Goal: Task Accomplishment & Management: Manage account settings

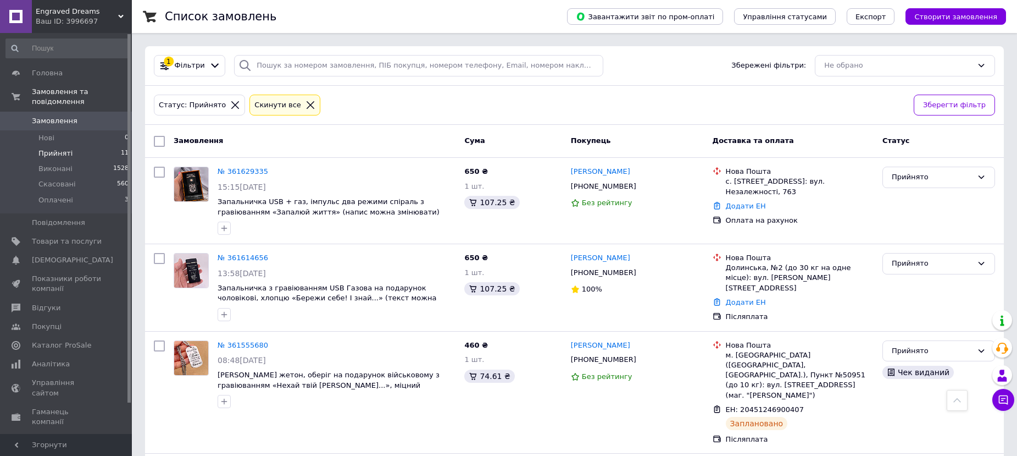
scroll to position [721, 0]
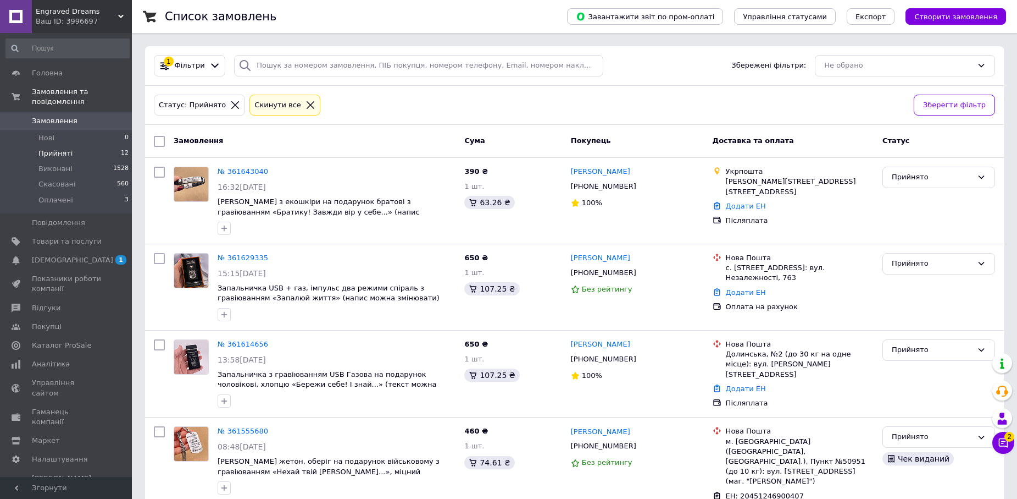
click at [114, 146] on li "Прийняті 12" at bounding box center [67, 153] width 135 height 15
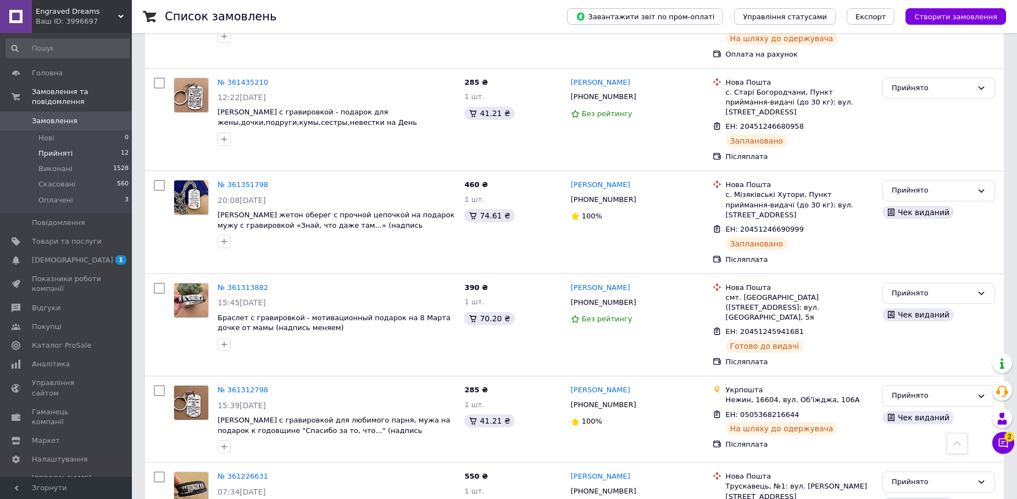
scroll to position [774, 0]
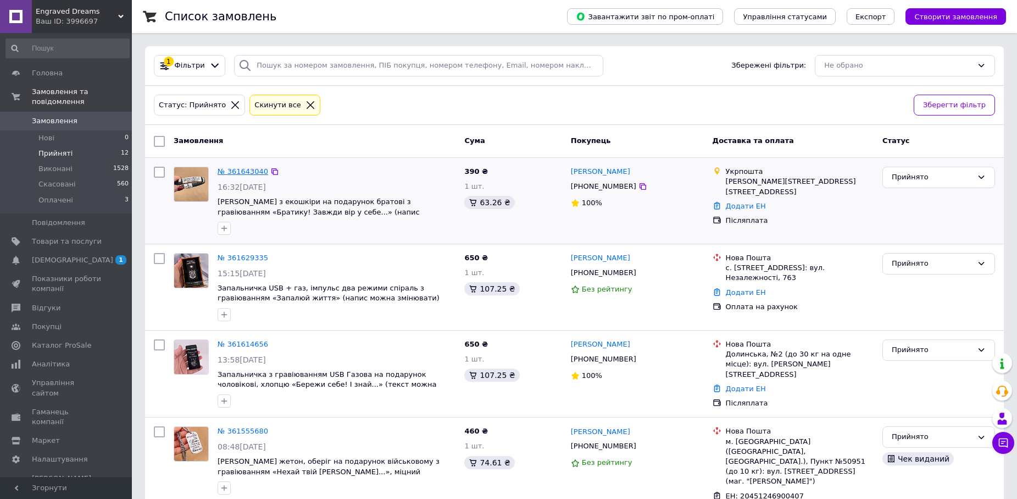
click at [252, 172] on link "№ 361643040" at bounding box center [243, 171] width 51 height 8
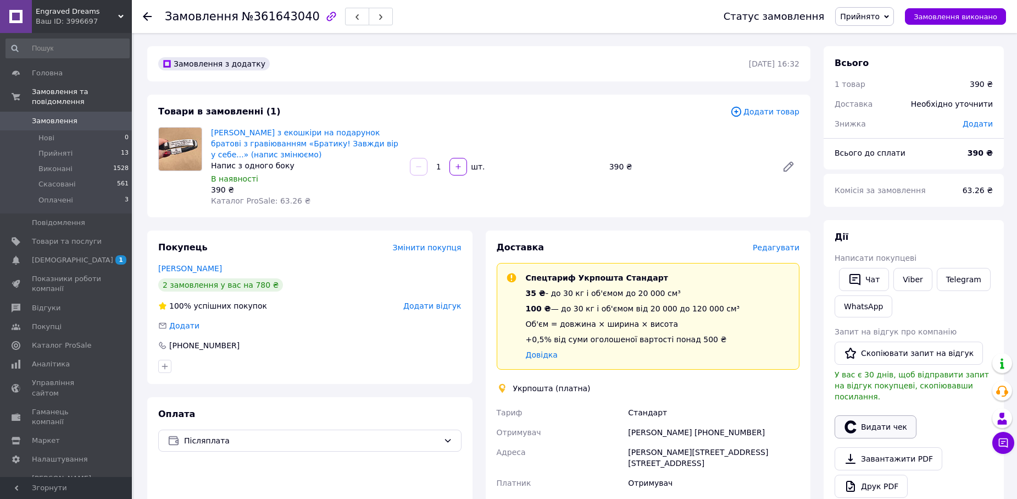
click at [876, 425] on div "Видати чек" at bounding box center [914, 426] width 163 height 27
click at [861, 417] on button "Видати чек" at bounding box center [876, 426] width 82 height 23
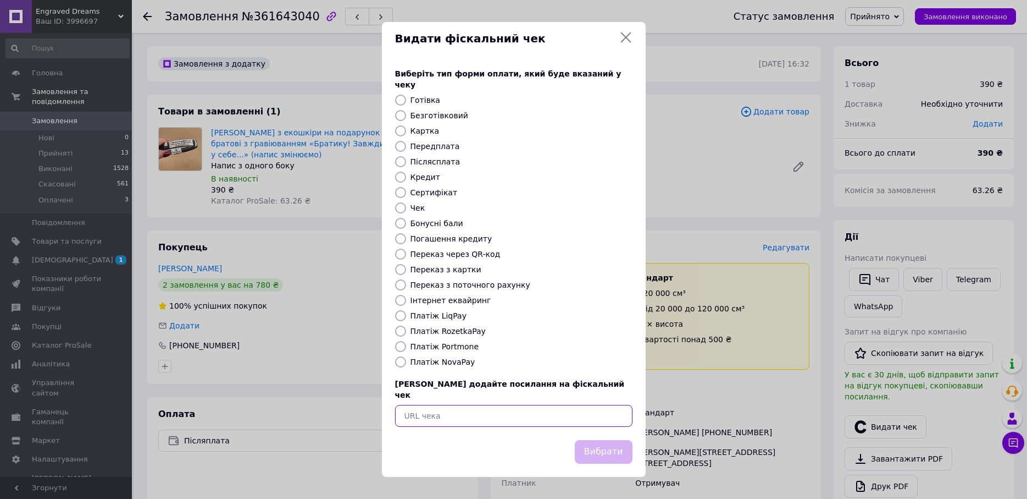
click at [511, 405] on input "text" at bounding box center [513, 416] width 237 height 22
paste input "[URL][DOMAIN_NAME]"
type input "[URL][DOMAIN_NAME]"
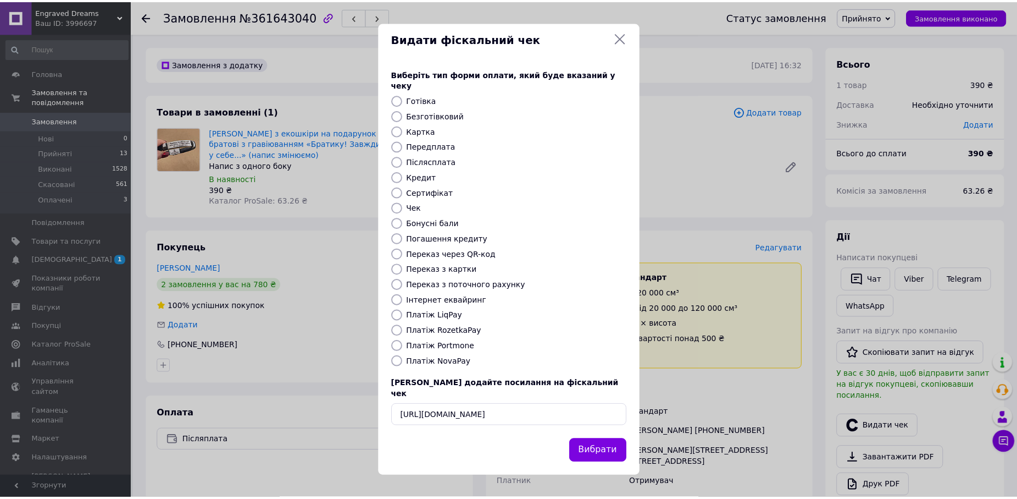
scroll to position [0, 0]
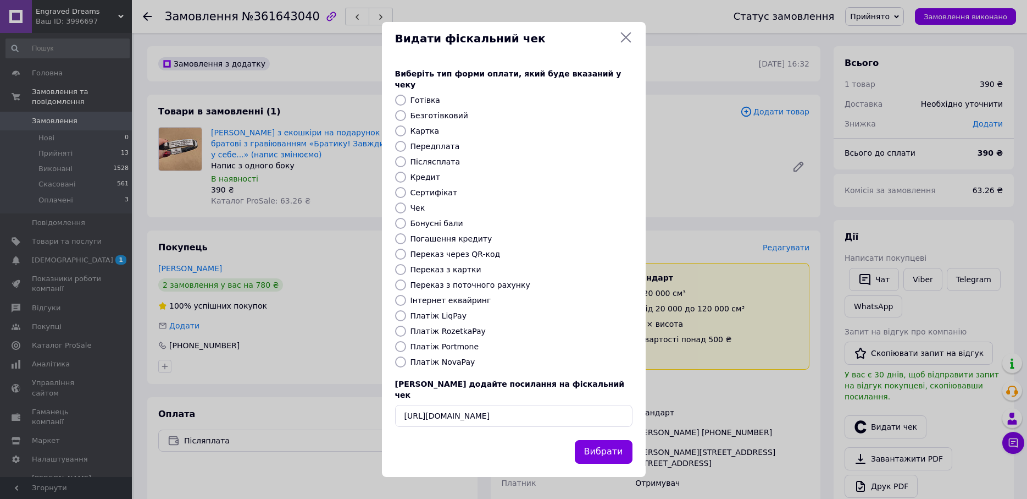
click at [619, 442] on button "Вибрати" at bounding box center [604, 452] width 58 height 24
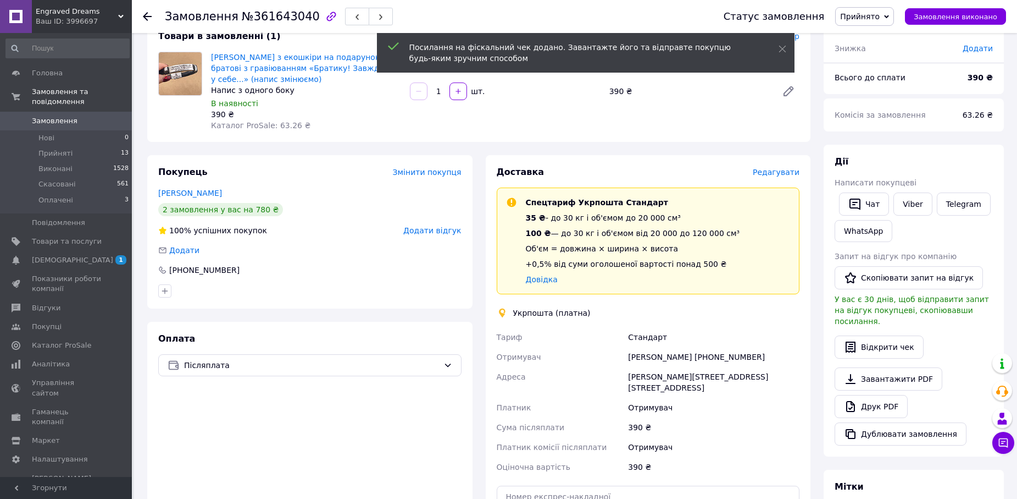
scroll to position [137, 0]
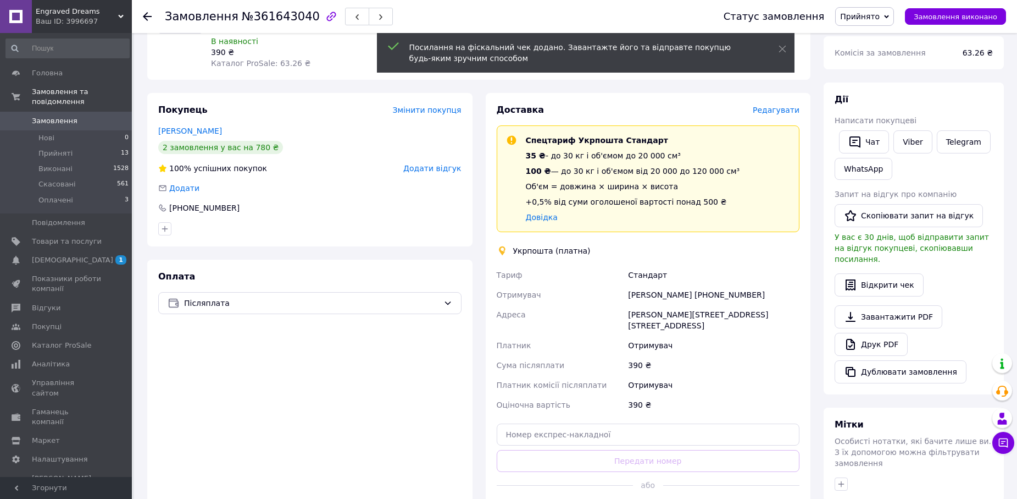
click at [696, 317] on div "[PERSON_NAME][STREET_ADDRESS] [STREET_ADDRESS]" at bounding box center [714, 320] width 176 height 31
copy div "25006"
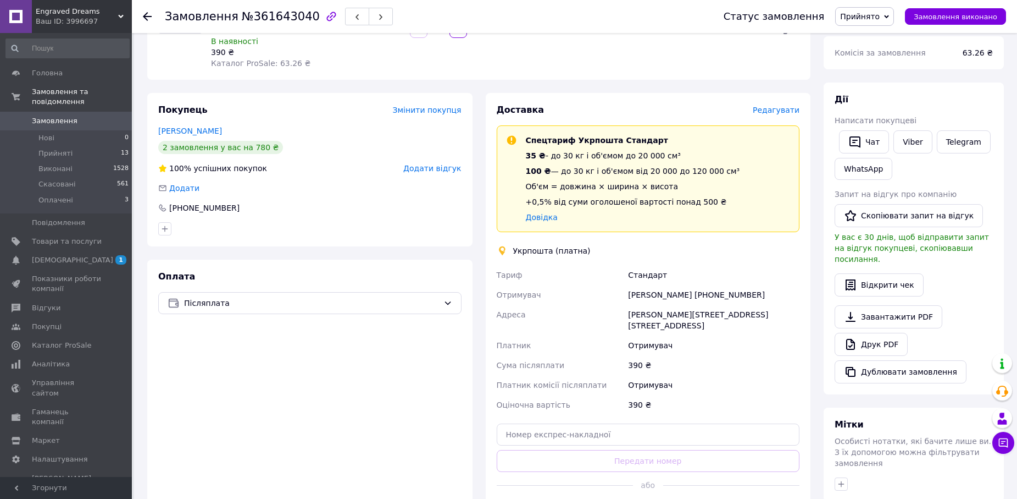
click at [710, 298] on div "[PERSON_NAME] [PHONE_NUMBER]" at bounding box center [714, 295] width 176 height 20
copy div "380969497200"
click at [691, 314] on div "[PERSON_NAME][STREET_ADDRESS] [STREET_ADDRESS]" at bounding box center [714, 320] width 176 height 31
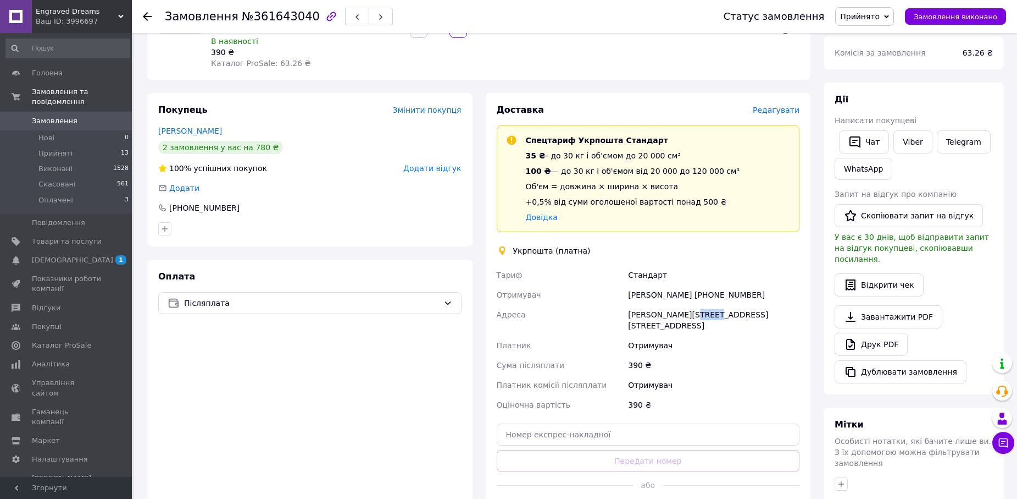
copy div "25006"
click at [723, 335] on div "Отримувач" at bounding box center [714, 345] width 176 height 20
drag, startPoint x: 710, startPoint y: 295, endPoint x: 765, endPoint y: 297, distance: 55.6
click at [765, 297] on div "[PERSON_NAME] [PHONE_NUMBER]" at bounding box center [714, 295] width 176 height 20
copy div "0969497200"
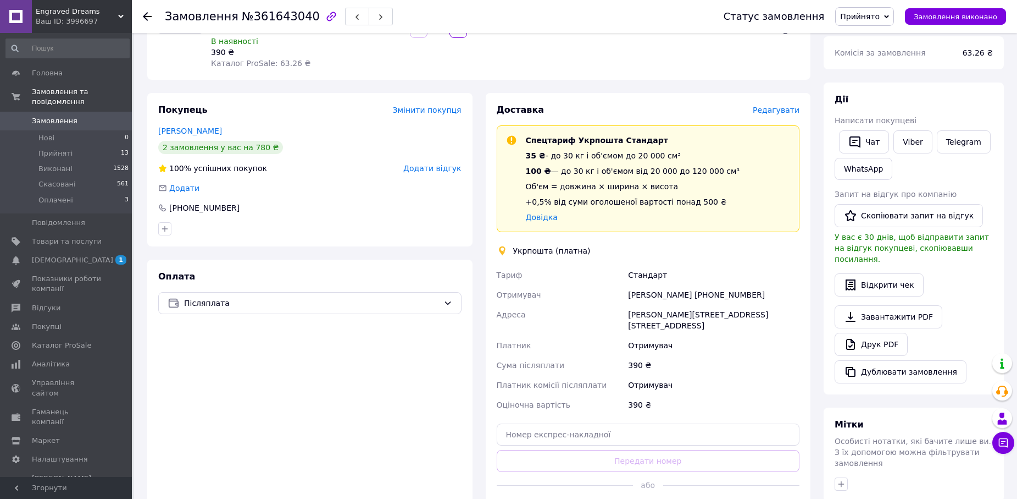
click at [669, 298] on div "[PERSON_NAME] [PHONE_NUMBER]" at bounding box center [714, 295] width 176 height 20
click at [670, 292] on div "[PERSON_NAME] [PHONE_NUMBER]" at bounding box center [714, 295] width 176 height 20
copy div "[PERSON_NAME]"
click at [641, 293] on div "[PERSON_NAME] [PHONE_NUMBER]" at bounding box center [714, 295] width 176 height 20
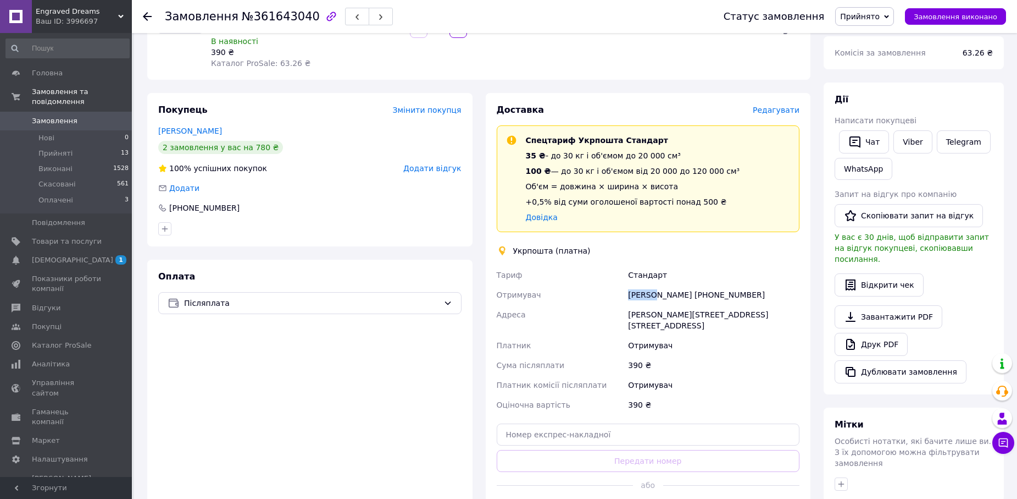
click at [641, 293] on div "[PERSON_NAME] [PHONE_NUMBER]" at bounding box center [714, 295] width 176 height 20
copy div "Любов"
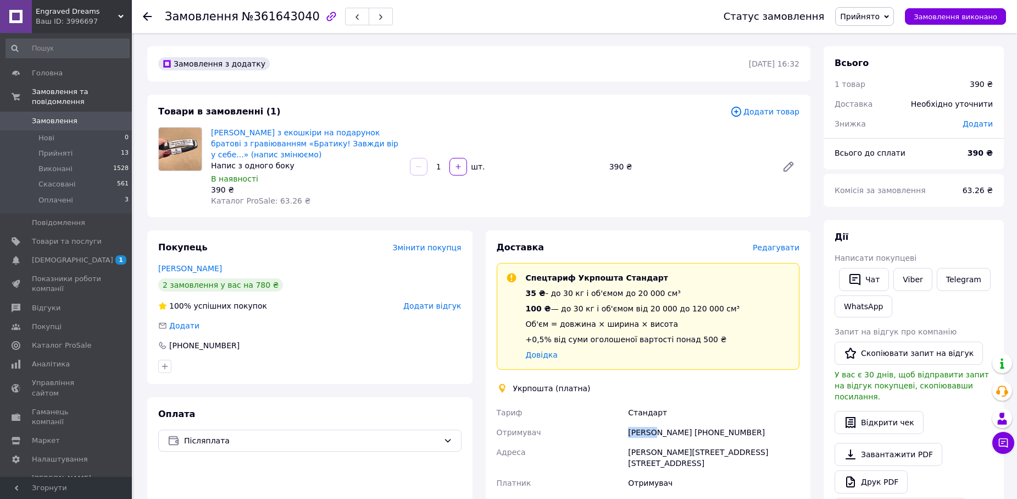
scroll to position [275, 0]
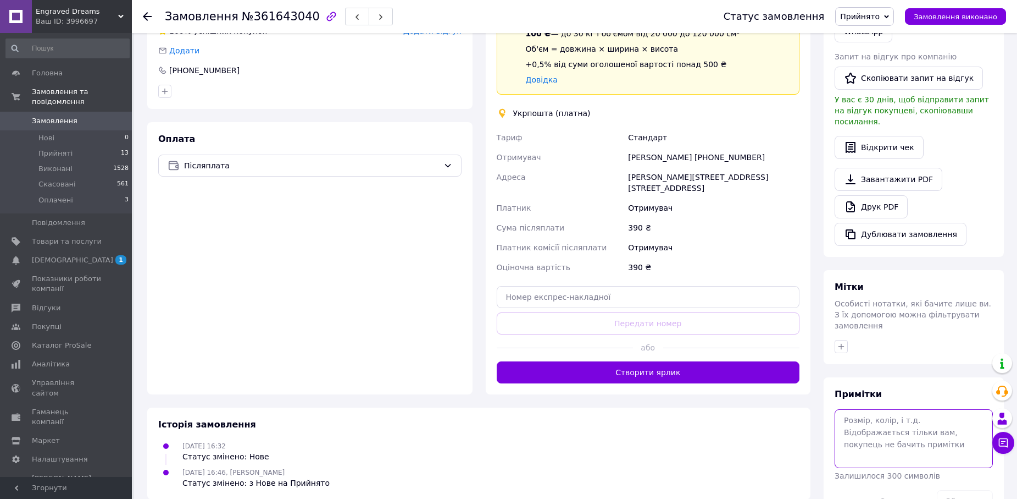
click at [893, 409] on textarea at bounding box center [914, 438] width 158 height 58
paste textarea "0505369028230"
type textarea "0505369028230"
drag, startPoint x: 954, startPoint y: 472, endPoint x: 733, endPoint y: 478, distance: 221.6
click at [950, 490] on button "Зберегти" at bounding box center [965, 501] width 56 height 22
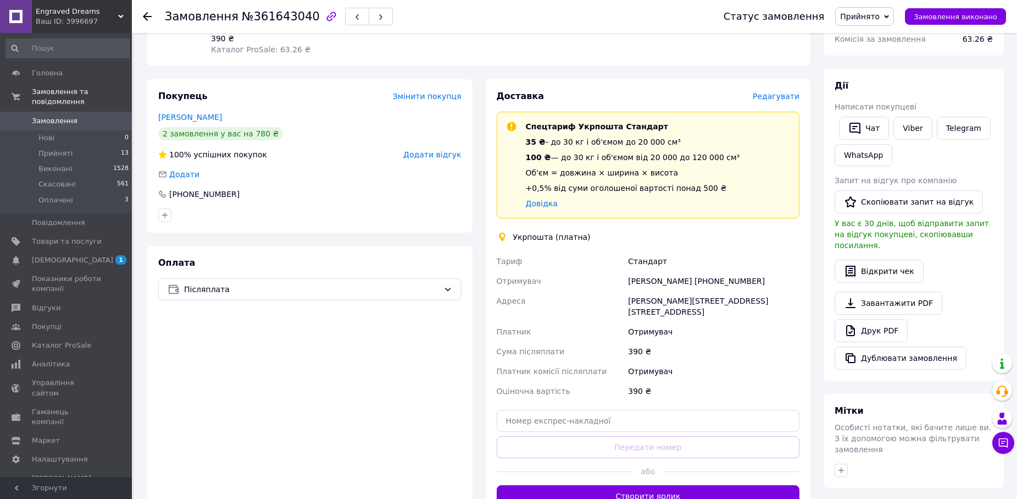
scroll to position [0, 0]
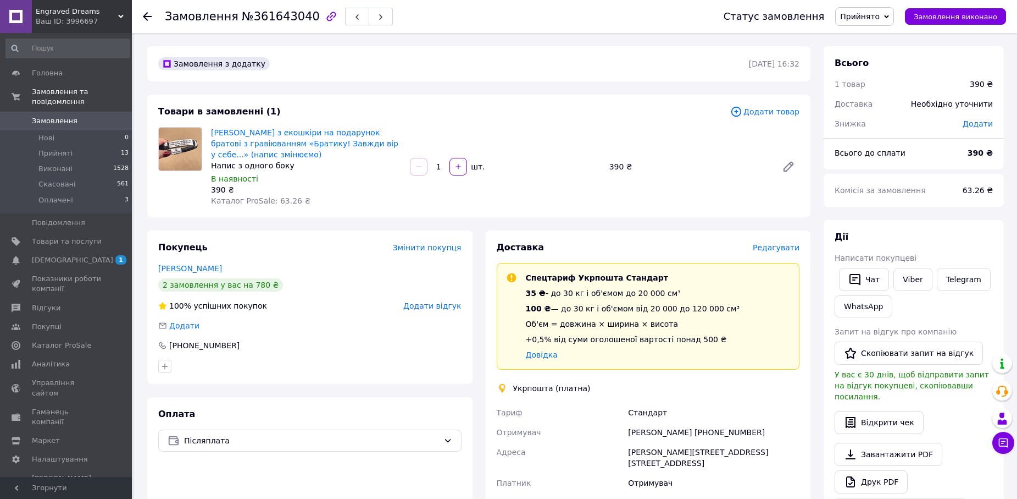
drag, startPoint x: 853, startPoint y: 275, endPoint x: 810, endPoint y: 324, distance: 65.0
click at [853, 275] on icon "button" at bounding box center [855, 279] width 13 height 13
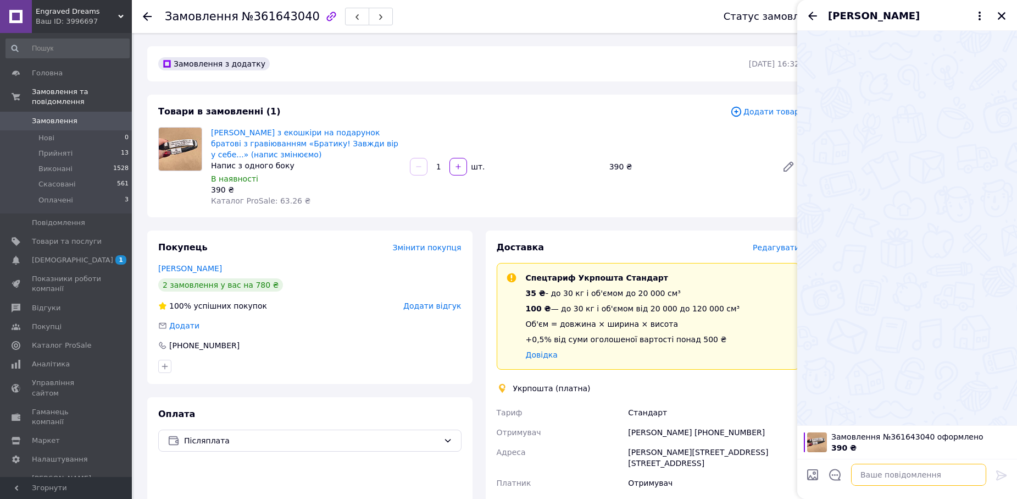
click at [874, 474] on textarea at bounding box center [918, 474] width 135 height 22
paste textarea "0505369028230"
type textarea "0505369028230"
click at [814, 477] on icon "Показати кнопки" at bounding box center [814, 476] width 5 height 8
click at [814, 469] on input "Завантажити файли" at bounding box center [812, 474] width 13 height 13
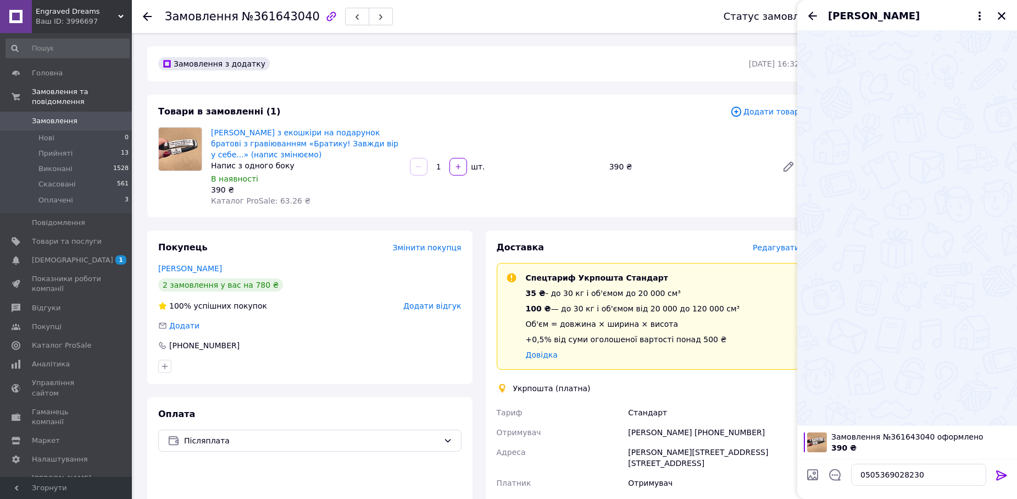
type input "C:\fakepath\Screenshot_148.jpg"
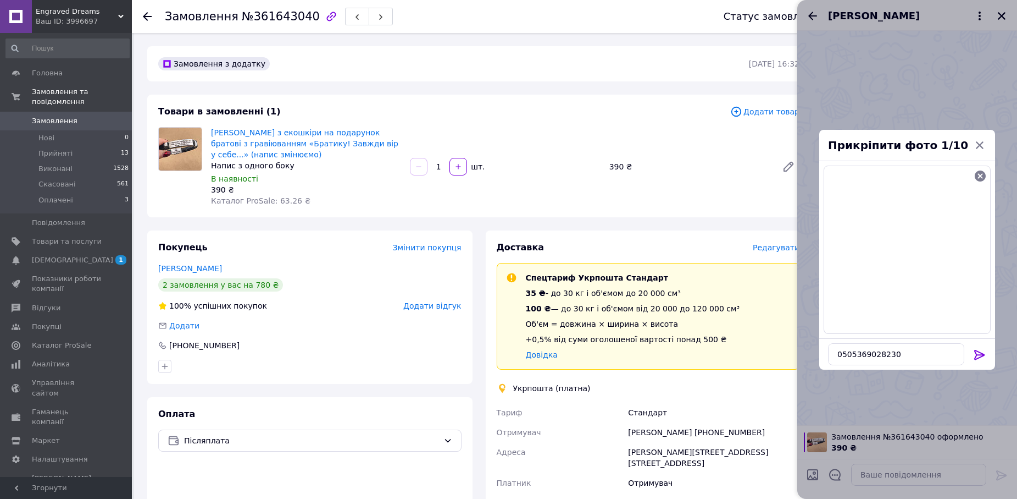
click at [981, 350] on icon at bounding box center [979, 354] width 13 height 13
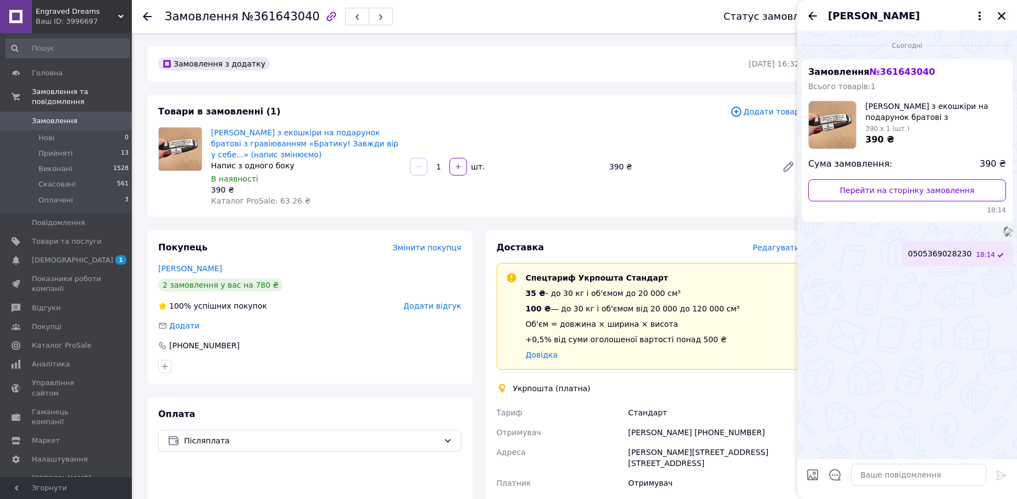
click at [1000, 13] on icon "Закрити" at bounding box center [1002, 16] width 10 height 10
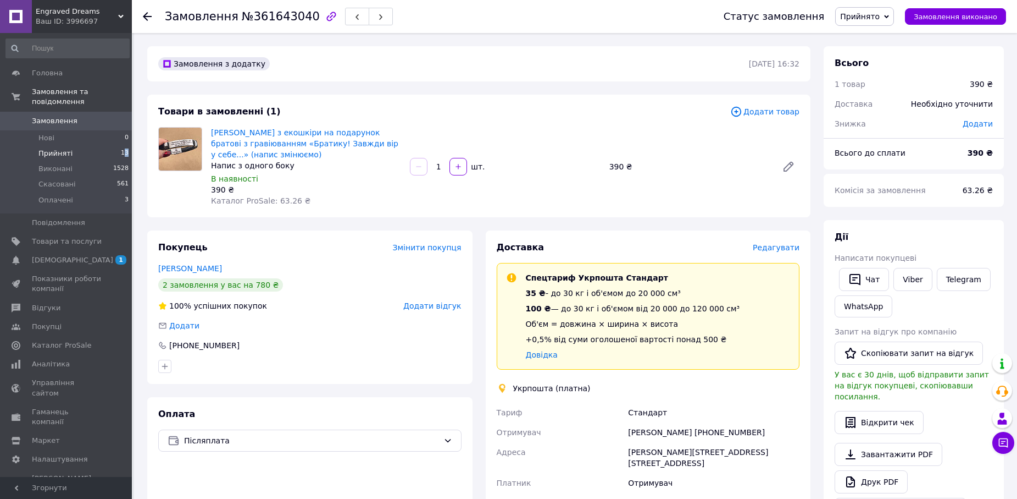
click at [123, 147] on li "Прийняті 13" at bounding box center [67, 153] width 135 height 15
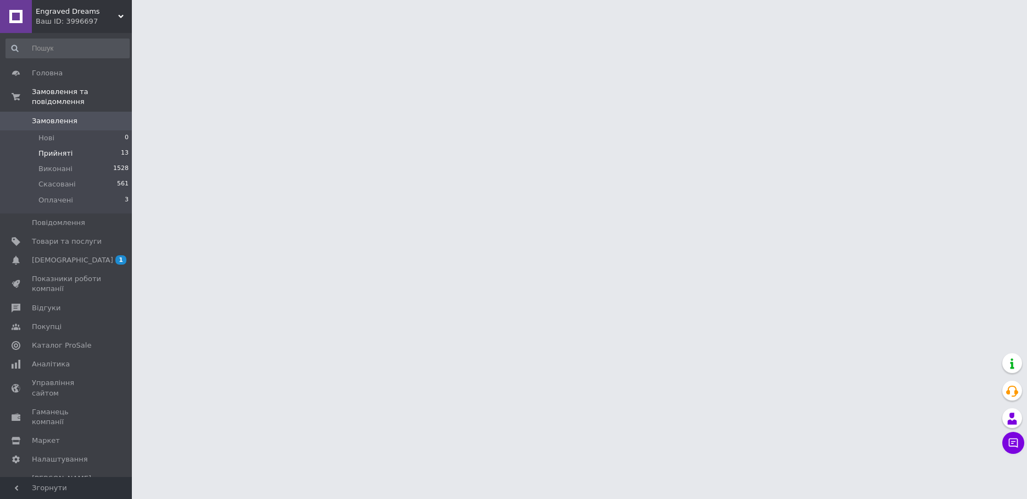
click at [89, 146] on li "Прийняті 13" at bounding box center [67, 153] width 135 height 15
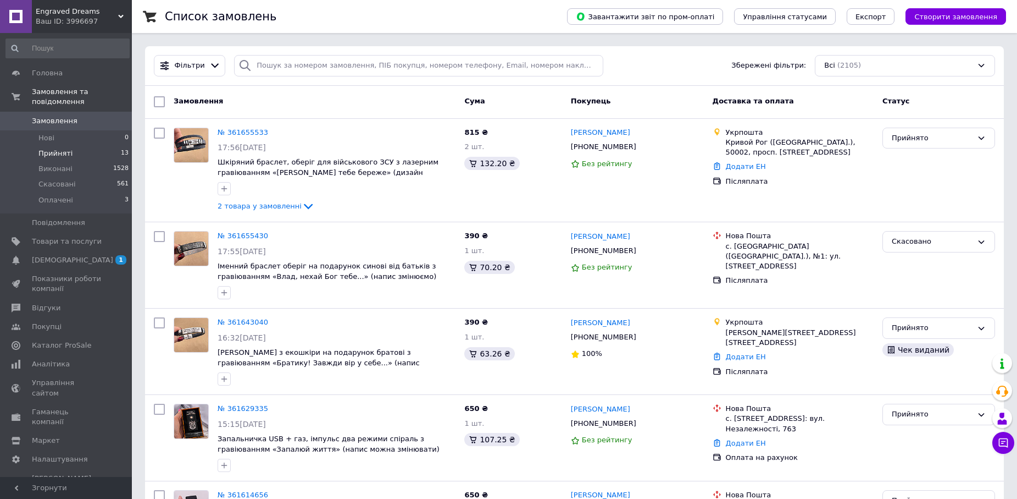
click at [108, 146] on li "Прийняті 13" at bounding box center [67, 153] width 135 height 15
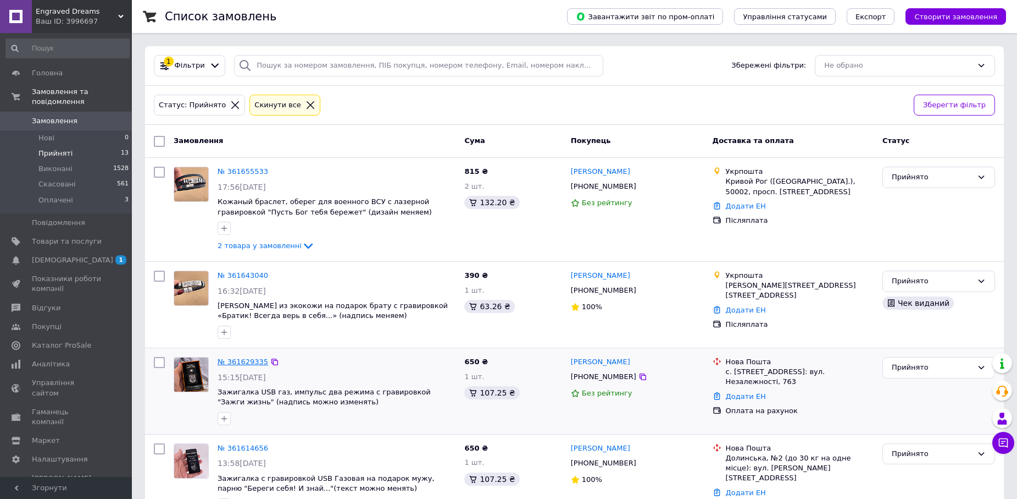
click at [237, 362] on link "№ 361629335" at bounding box center [243, 361] width 51 height 8
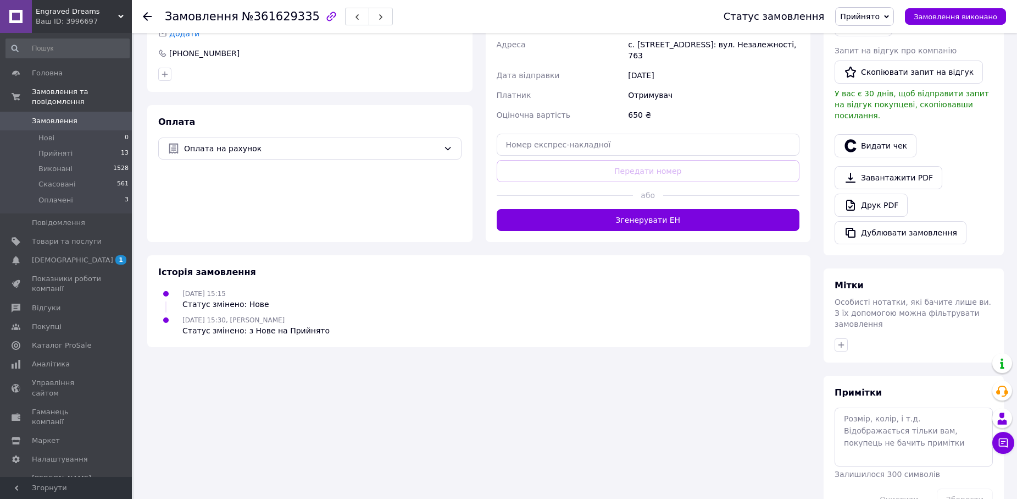
scroll to position [295, 0]
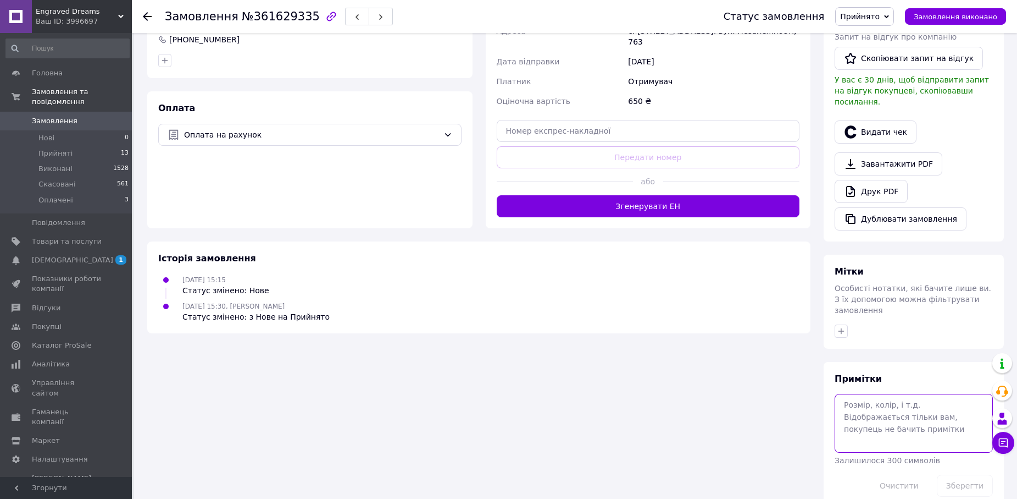
click at [865, 394] on textarea at bounding box center [914, 423] width 158 height 58
paste textarea "20451247453727"
type textarea "20451247453727 замовила на іншому промі теж"
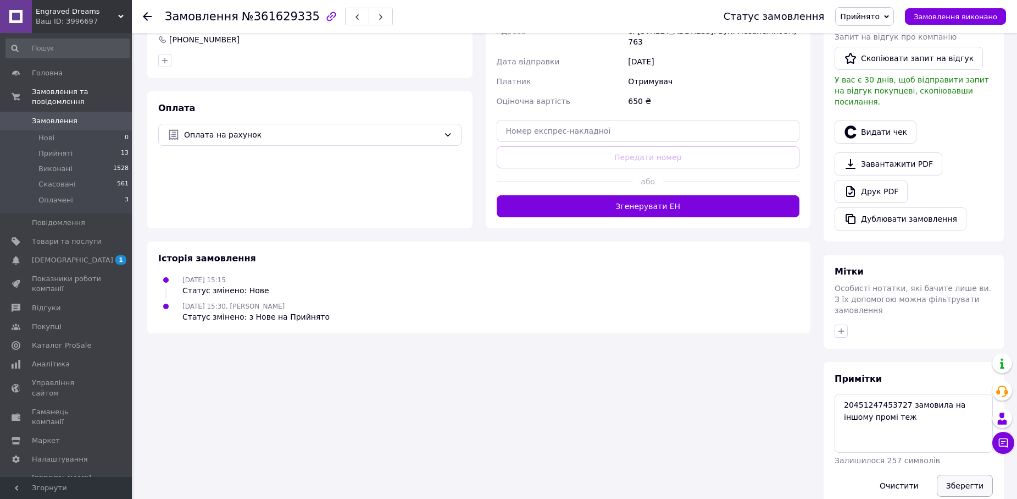
click at [958, 474] on button "Зберегти" at bounding box center [965, 485] width 56 height 22
